Goal: Task Accomplishment & Management: Complete application form

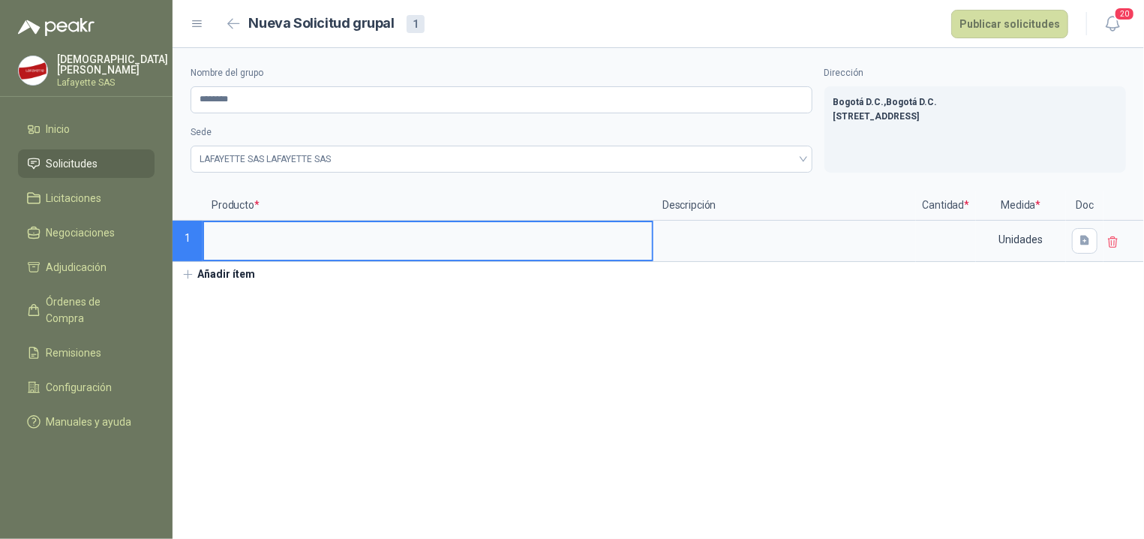
click at [681, 300] on section "Nombre del grupo ******** Sede LAFAYETTE SAS LAFAYETTE SAS Dirección Bogotá D.C…" at bounding box center [658, 293] width 971 height 491
click at [599, 251] on input at bounding box center [428, 236] width 448 height 29
click at [215, 230] on input "**********" at bounding box center [428, 236] width 448 height 29
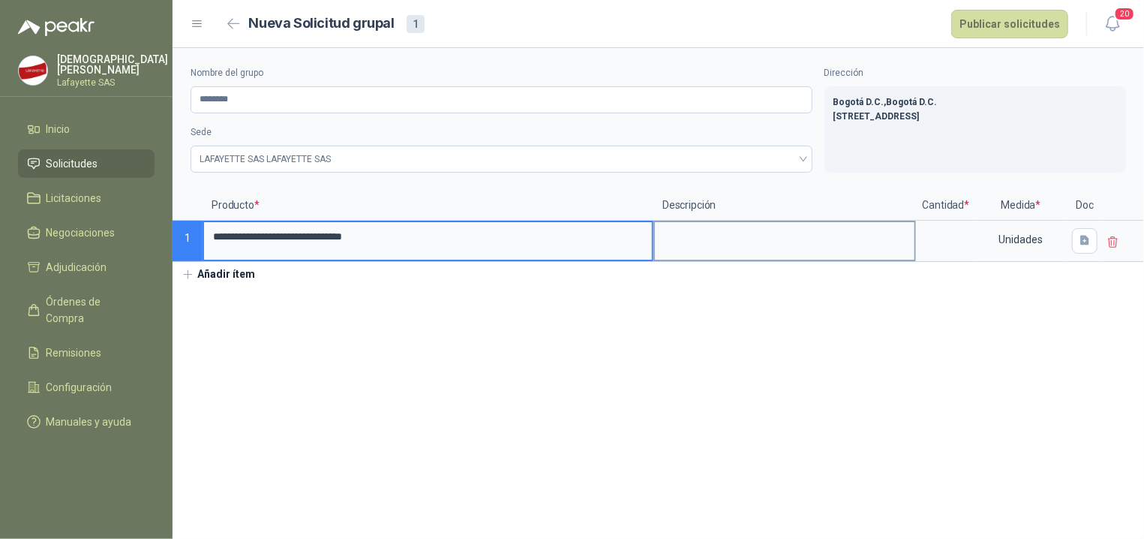
click at [740, 240] on textarea at bounding box center [785, 239] width 260 height 35
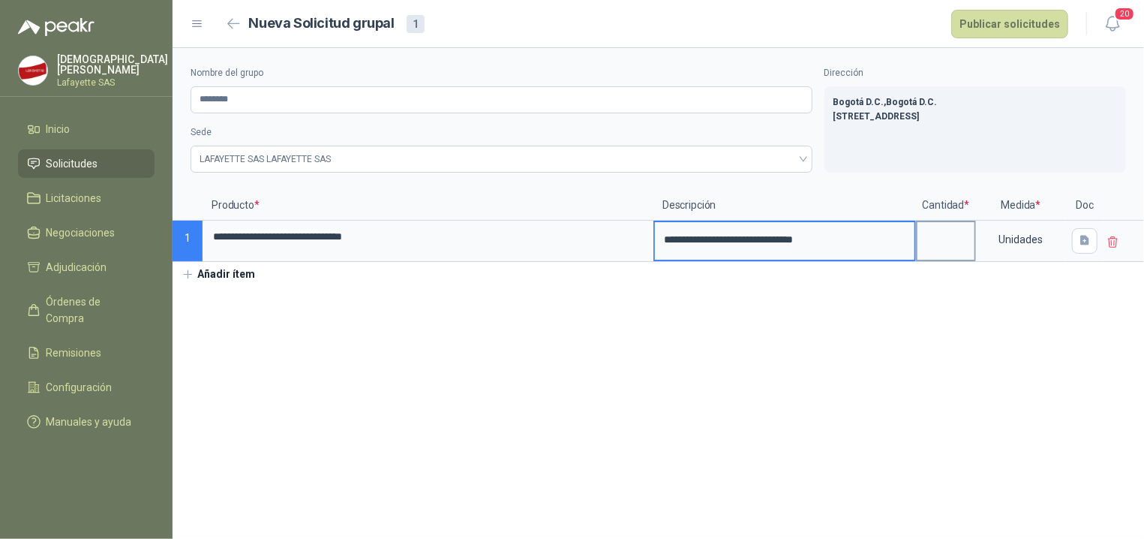
click at [947, 239] on input at bounding box center [945, 236] width 57 height 29
type input "**"
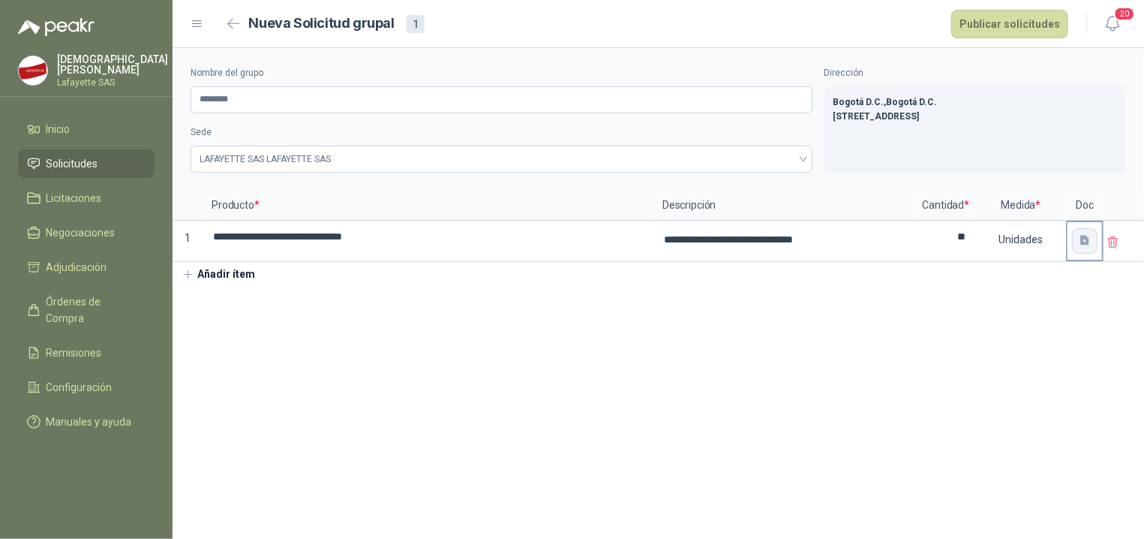
click at [1079, 243] on icon "button" at bounding box center [1085, 240] width 13 height 13
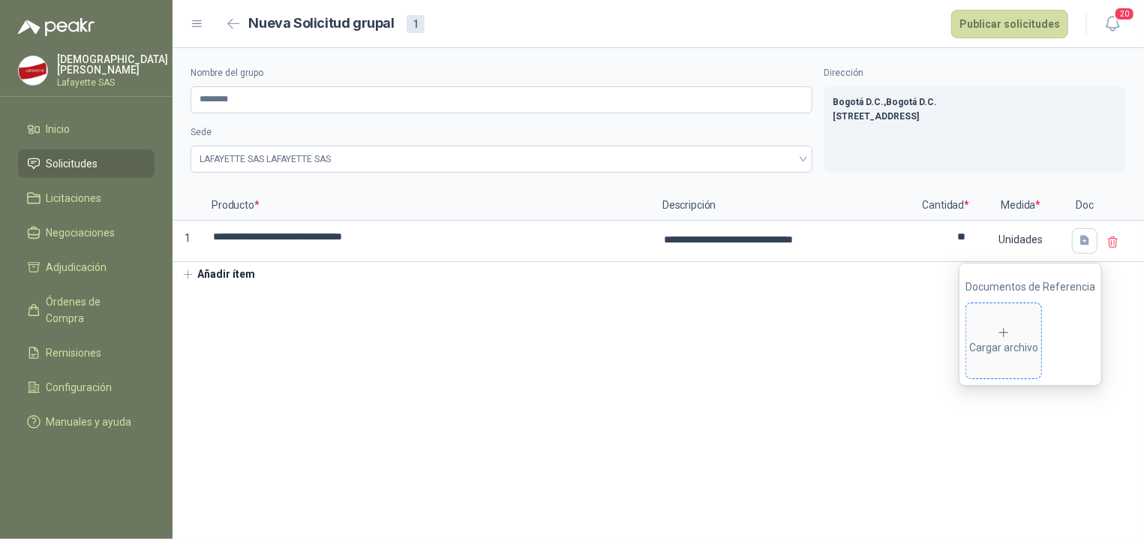
click at [1007, 347] on div "Cargar archivo" at bounding box center [1003, 341] width 69 height 30
click at [830, 416] on section "**********" at bounding box center [658, 293] width 971 height 491
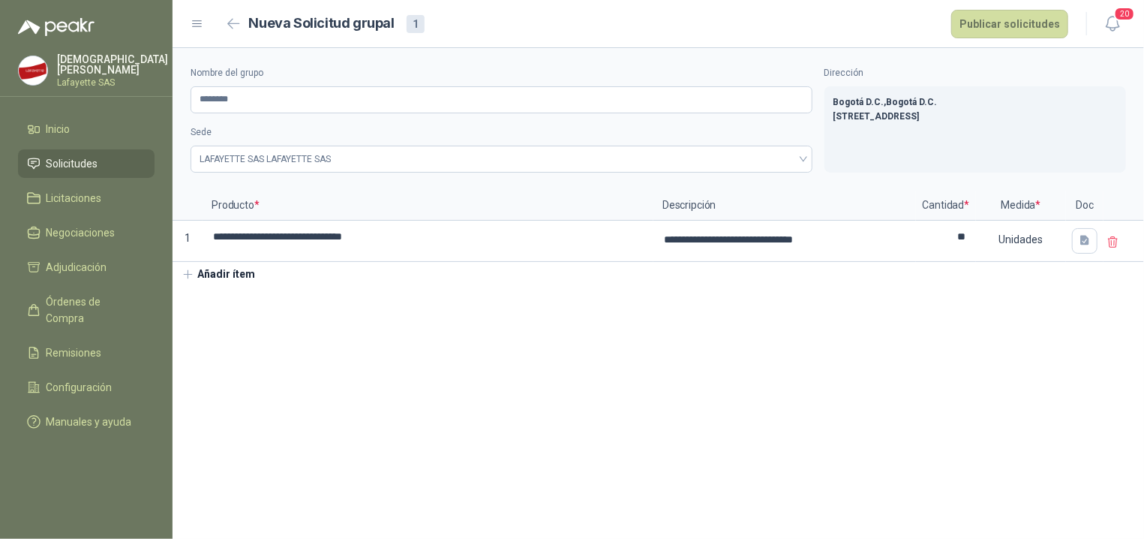
click at [211, 267] on button "Añadir ítem" at bounding box center [219, 275] width 92 height 26
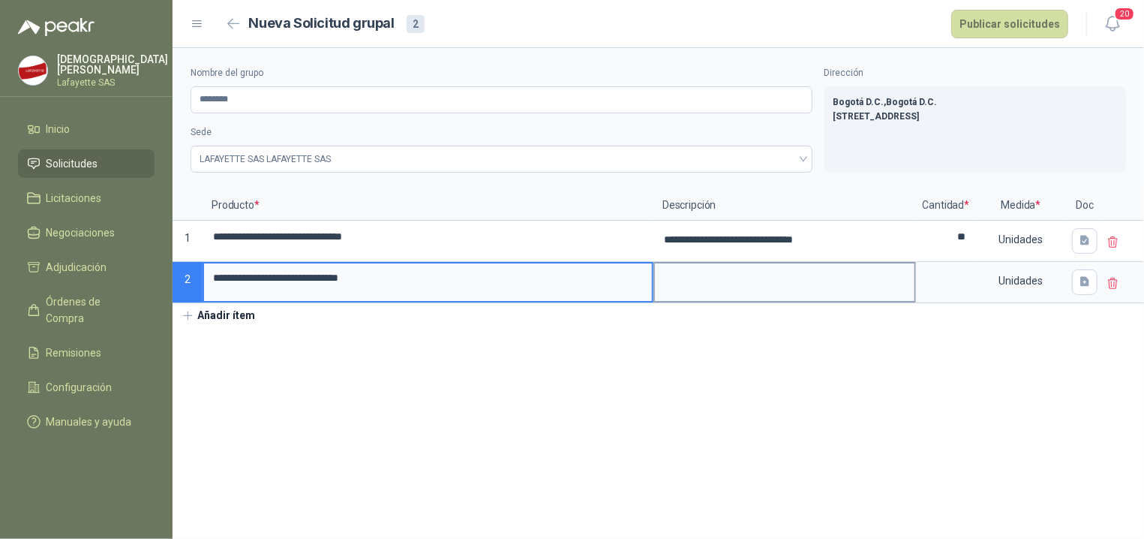
click at [729, 292] on textarea at bounding box center [785, 280] width 260 height 35
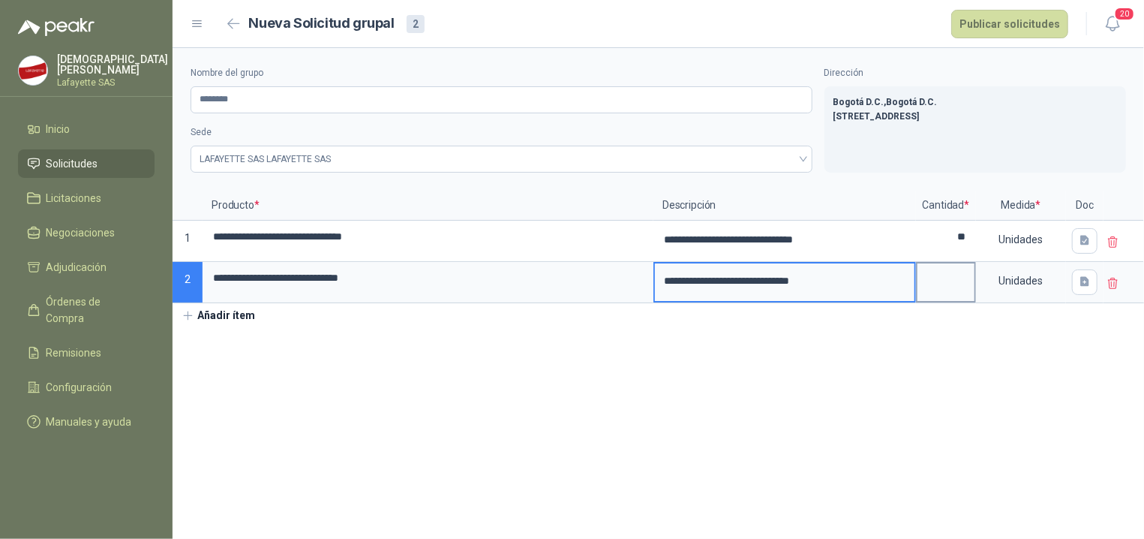
click at [941, 288] on input at bounding box center [945, 277] width 57 height 29
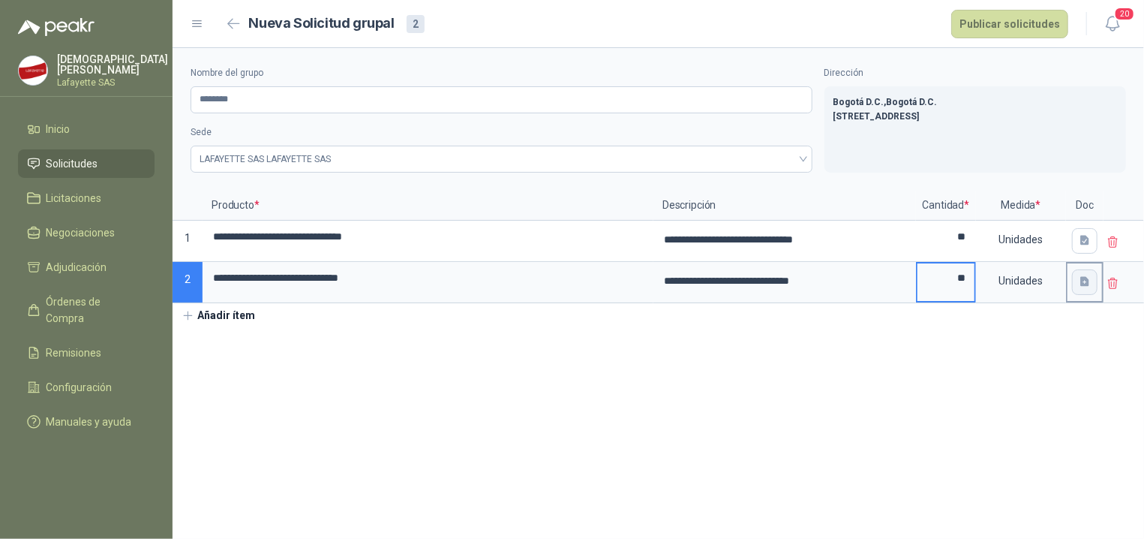
type input "**"
click at [1079, 284] on icon "button" at bounding box center [1085, 281] width 13 height 13
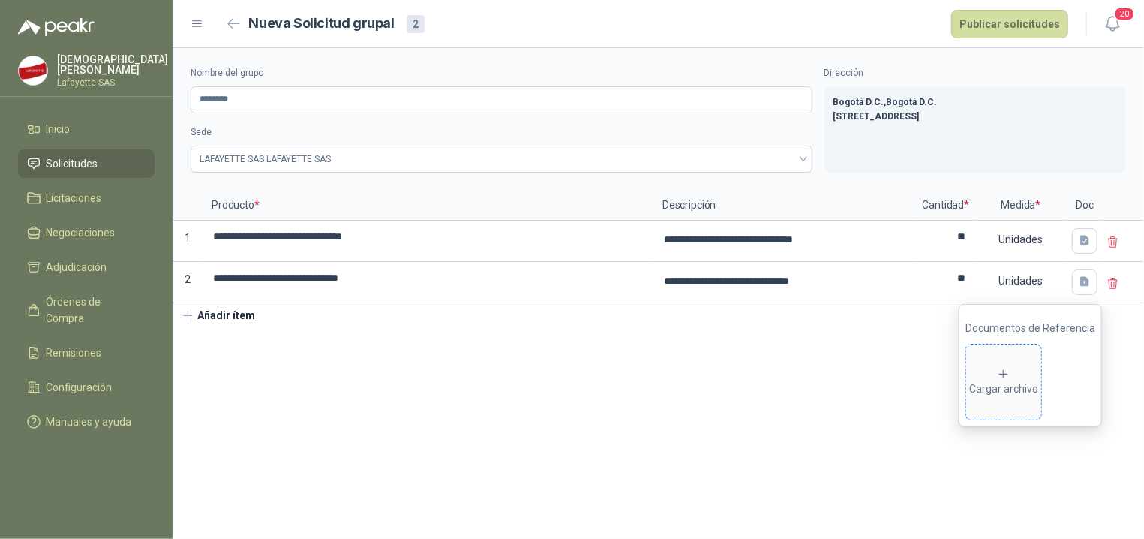
click at [1010, 383] on div "Cargar archivo" at bounding box center [1003, 383] width 69 height 30
click at [767, 429] on section "**********" at bounding box center [658, 293] width 971 height 491
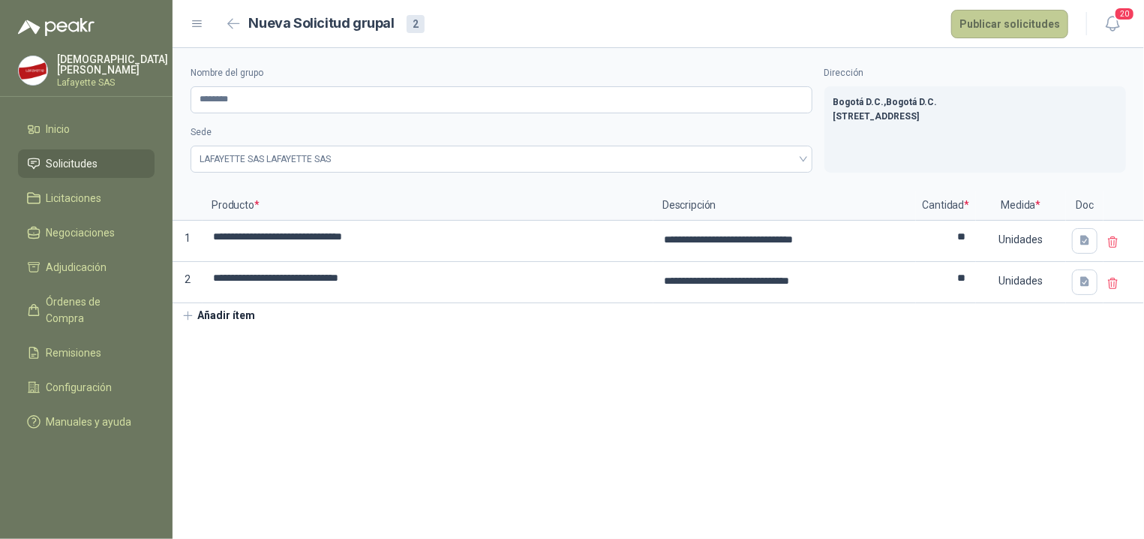
click at [1008, 31] on button "Publicar solicitudes" at bounding box center [1009, 24] width 117 height 29
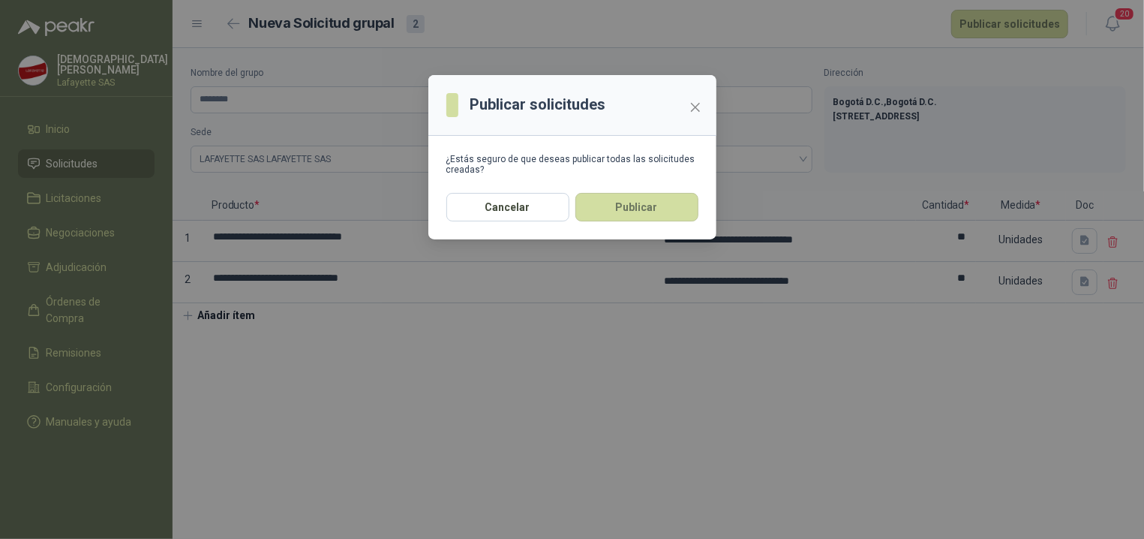
click at [662, 224] on div "Cancelar Publicar" at bounding box center [572, 216] width 288 height 47
click at [661, 214] on button "Publicar" at bounding box center [636, 207] width 123 height 29
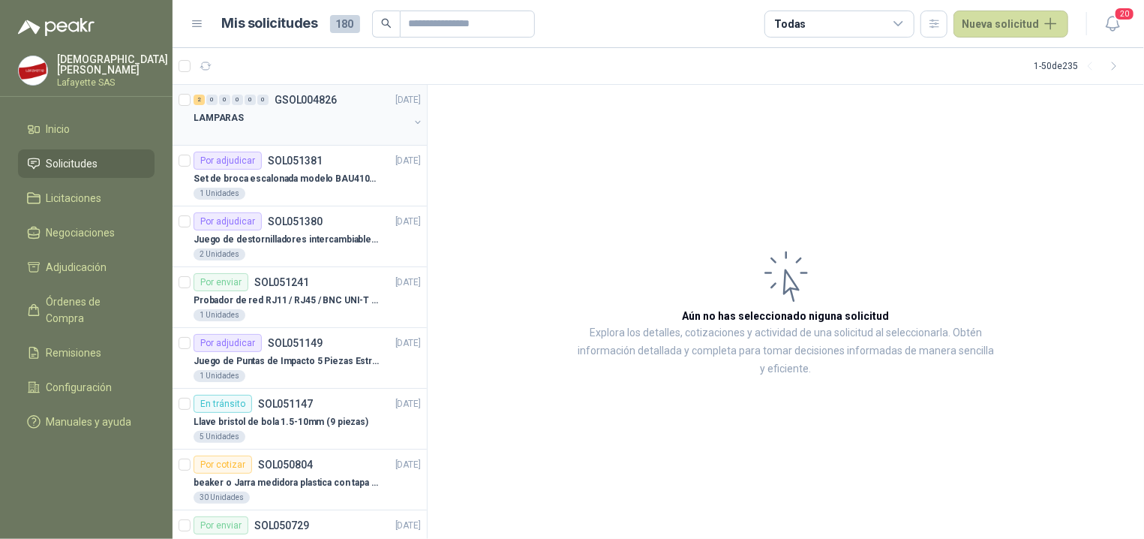
click at [278, 119] on div "LAMPARAS" at bounding box center [301, 118] width 215 height 18
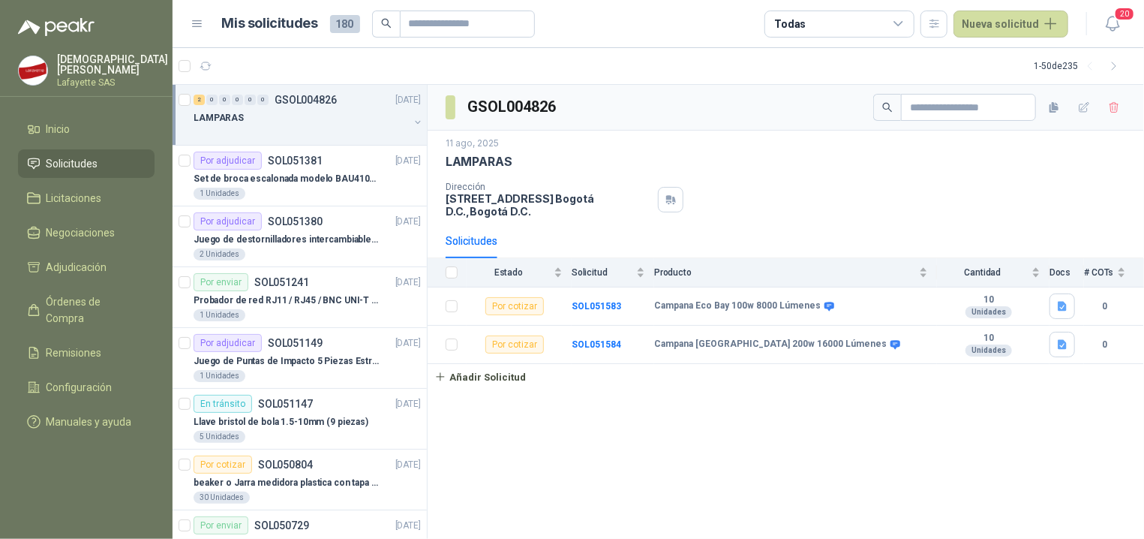
click at [280, 127] on div "LAMPARAS" at bounding box center [301, 118] width 215 height 18
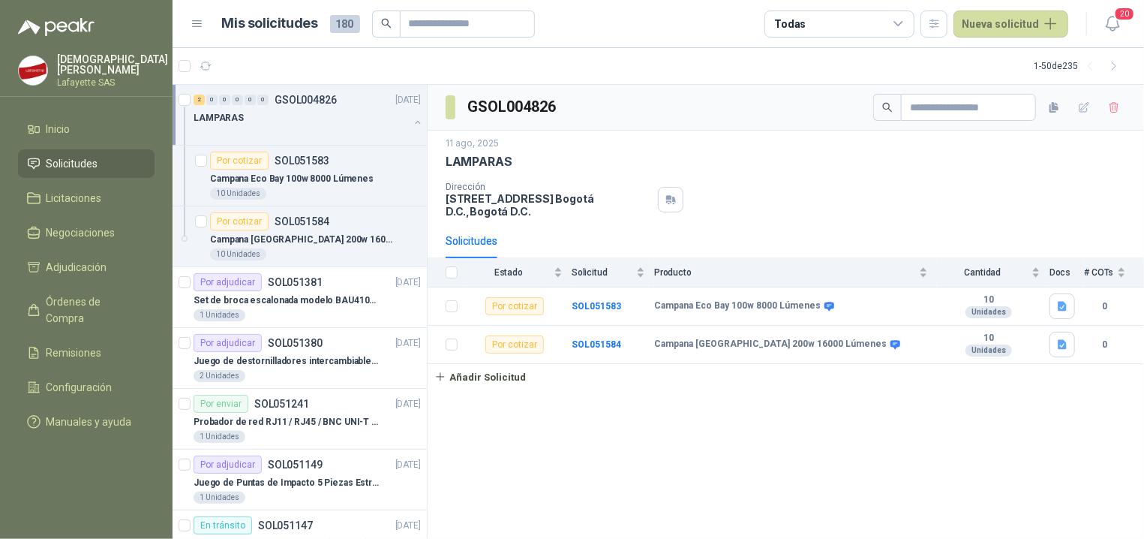
click at [305, 114] on div "LAMPARAS" at bounding box center [301, 118] width 215 height 18
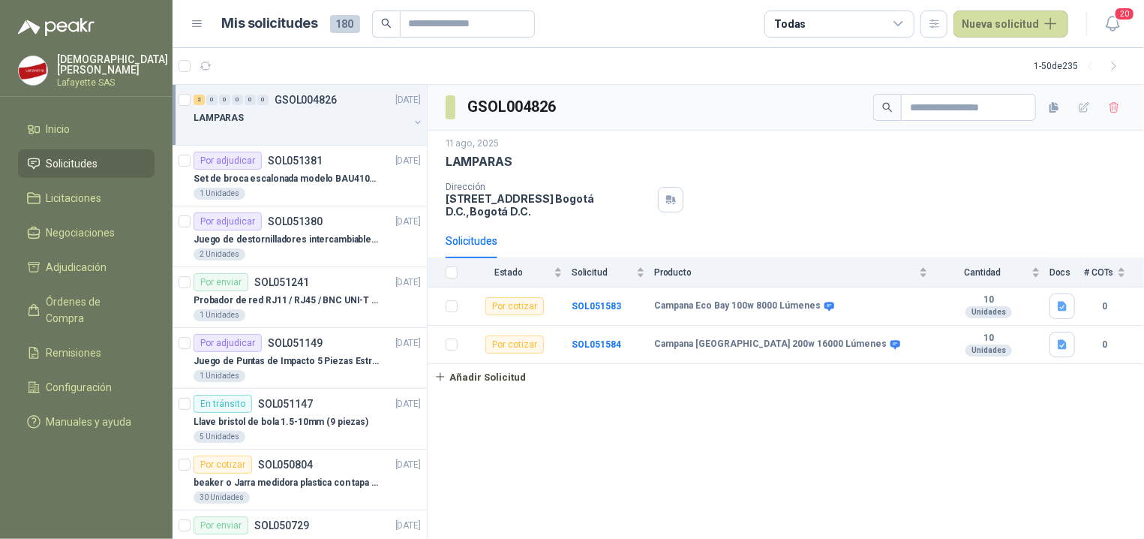
click at [590, 428] on div "GSOL004826 [DATE] LAMPARAS Dirección [STREET_ADDRESS] , [GEOGRAPHIC_DATA] D.C. …" at bounding box center [786, 312] width 716 height 455
click at [804, 467] on div "GSOL004826 [DATE] LAMPARAS Dirección [STREET_ADDRESS] , [GEOGRAPHIC_DATA] D.C. …" at bounding box center [786, 312] width 716 height 455
click at [560, 500] on div "GSOL004826 [DATE] LAMPARAS Dirección [STREET_ADDRESS] , [GEOGRAPHIC_DATA] D.C. …" at bounding box center [786, 312] width 716 height 455
click at [393, 121] on div "LAMPARAS" at bounding box center [301, 118] width 215 height 18
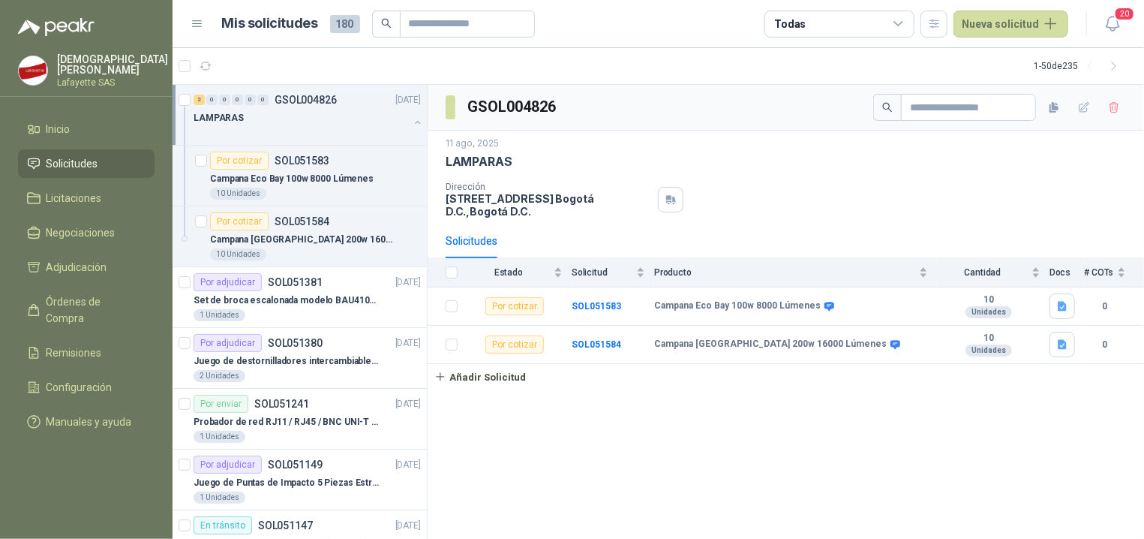
click at [391, 131] on div at bounding box center [301, 133] width 215 height 12
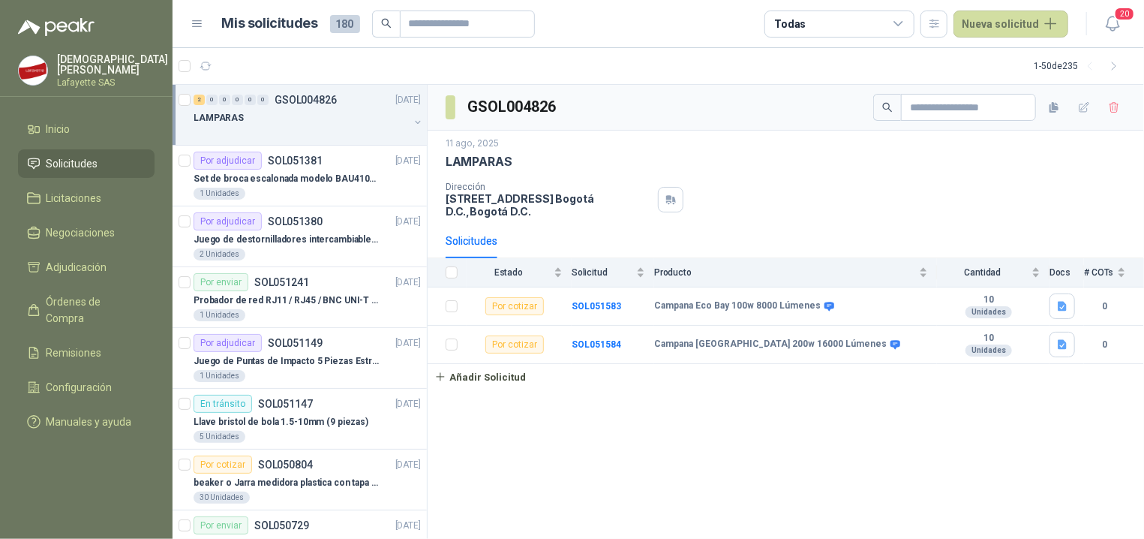
click at [629, 441] on div "GSOL004826 [DATE] LAMPARAS Dirección [STREET_ADDRESS] , [GEOGRAPHIC_DATA] D.C. …" at bounding box center [786, 312] width 716 height 455
click at [1110, 23] on icon "button" at bounding box center [1112, 23] width 19 height 19
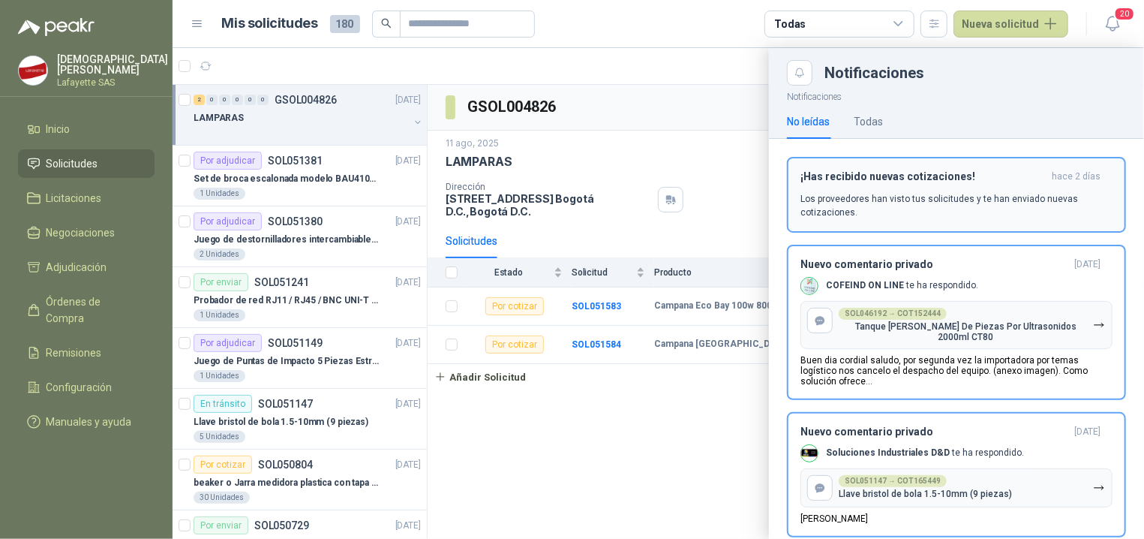
click at [942, 207] on p "Los proveedores han visto tus solicitudes y te han enviado nuevas cotizaciones." at bounding box center [956, 205] width 312 height 27
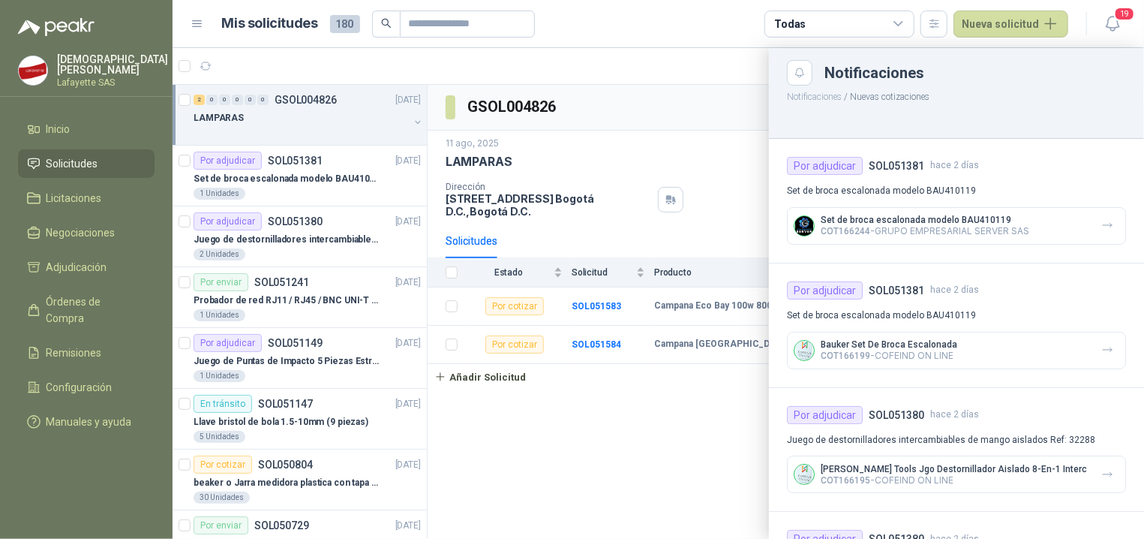
click at [593, 95] on div at bounding box center [658, 293] width 971 height 491
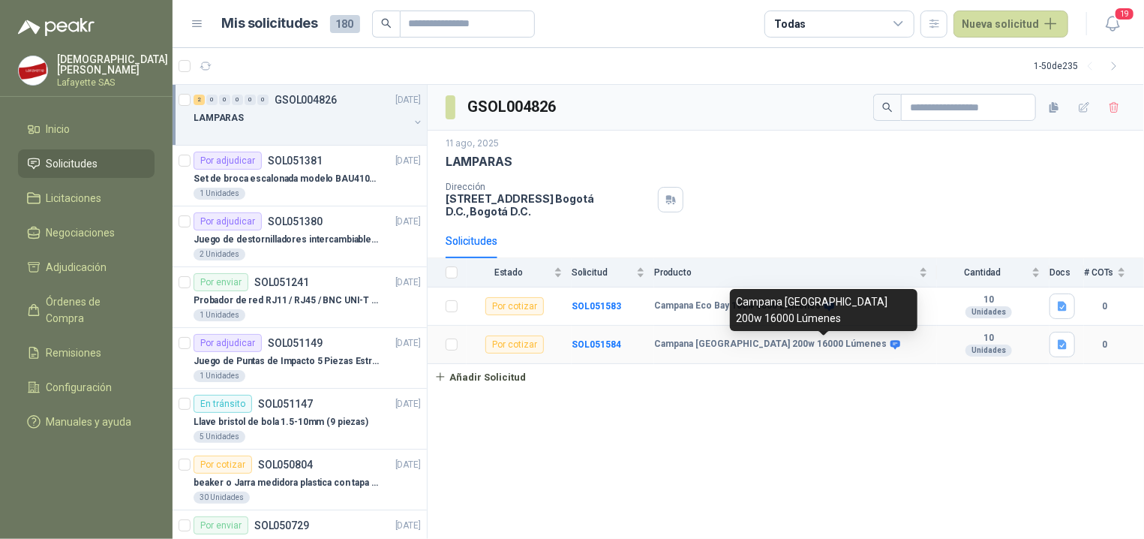
click at [890, 345] on icon at bounding box center [895, 344] width 10 height 9
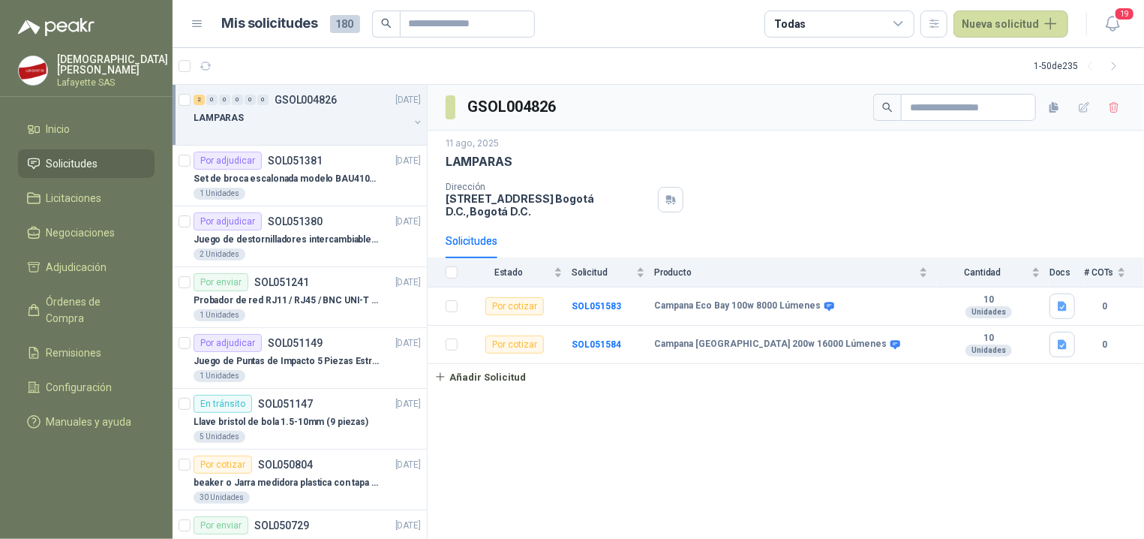
click at [810, 418] on div "GSOL004826 [DATE] LAMPARAS Dirección [STREET_ADDRESS] , [GEOGRAPHIC_DATA] D.C. …" at bounding box center [786, 312] width 716 height 455
click at [494, 371] on button "Añadir Solicitud" at bounding box center [480, 377] width 105 height 26
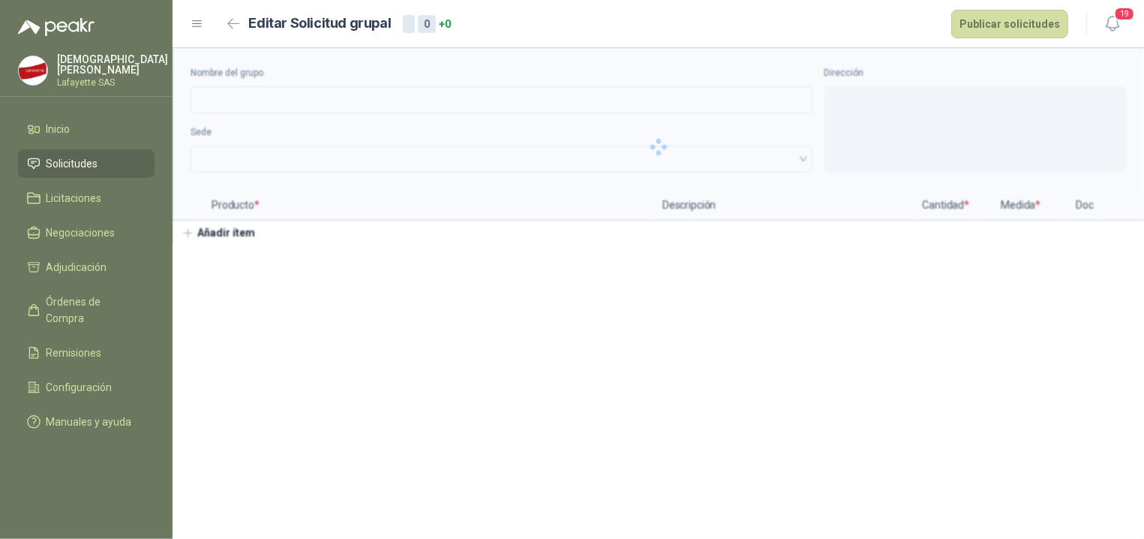
type input "********"
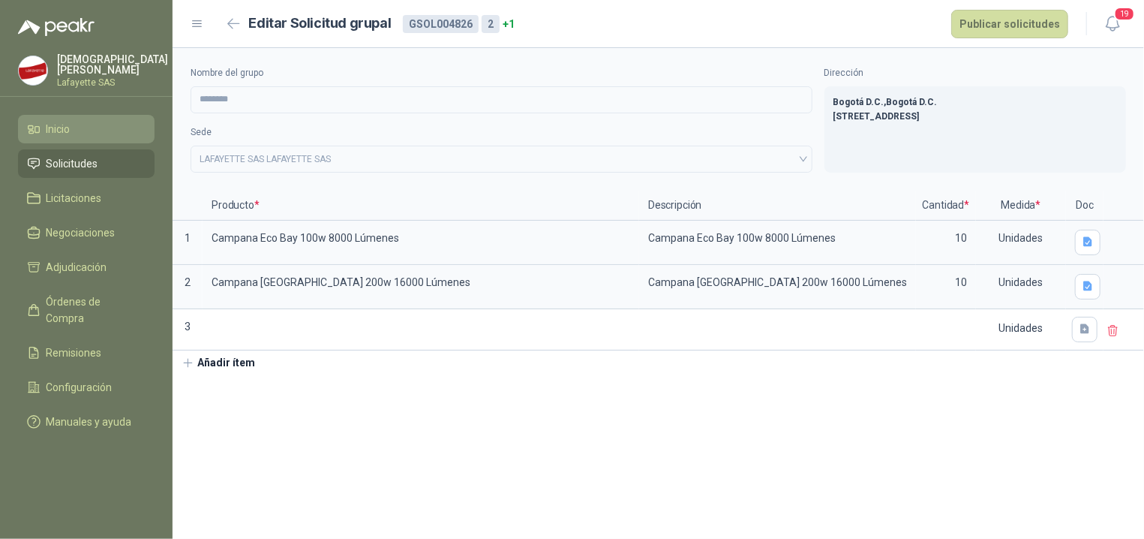
click at [48, 130] on span "Inicio" at bounding box center [59, 129] width 24 height 17
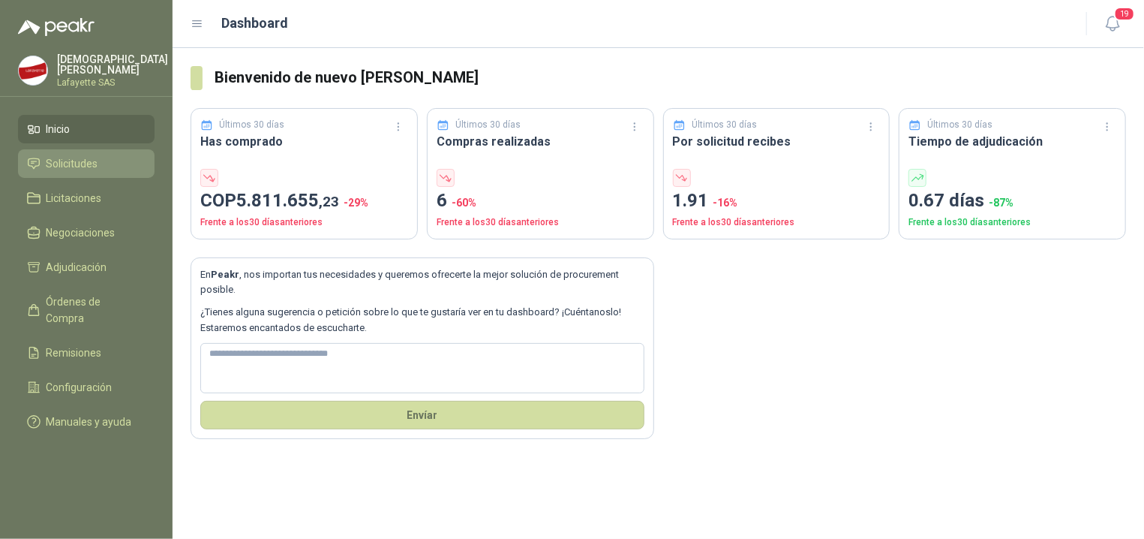
click at [73, 150] on link "Solicitudes" at bounding box center [86, 163] width 137 height 29
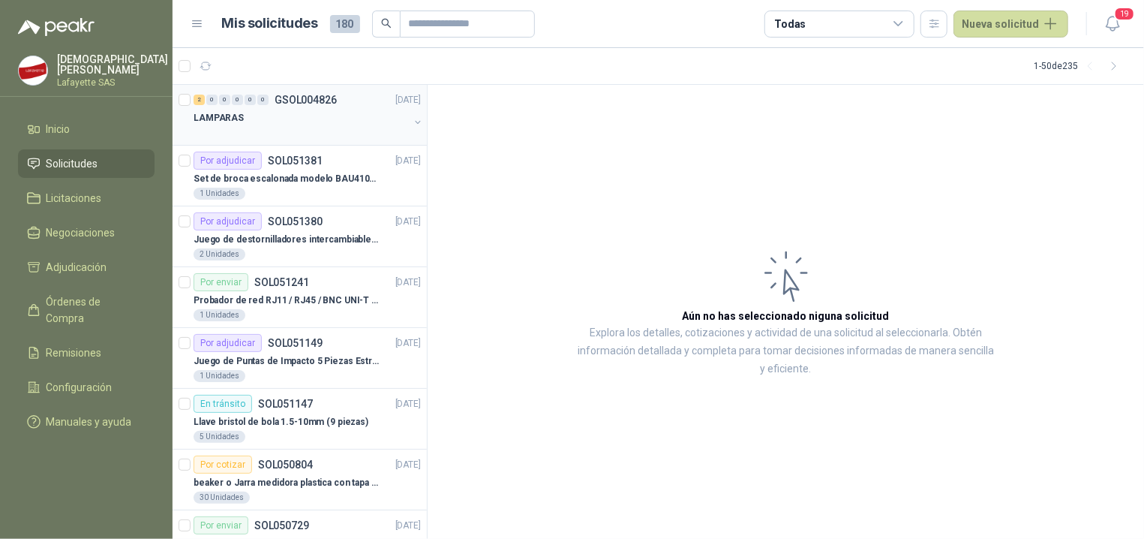
click at [278, 114] on div "LAMPARAS" at bounding box center [301, 118] width 215 height 18
